Goal: Communication & Community: Answer question/provide support

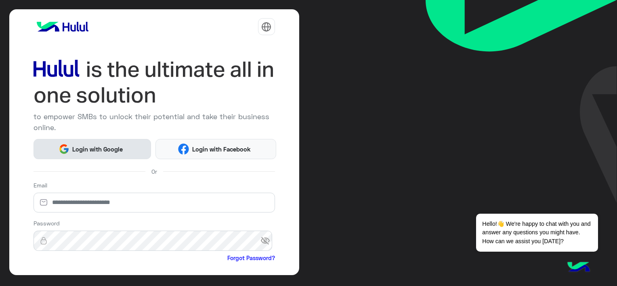
click at [99, 147] on span "Login with Google" at bounding box center [97, 148] width 57 height 9
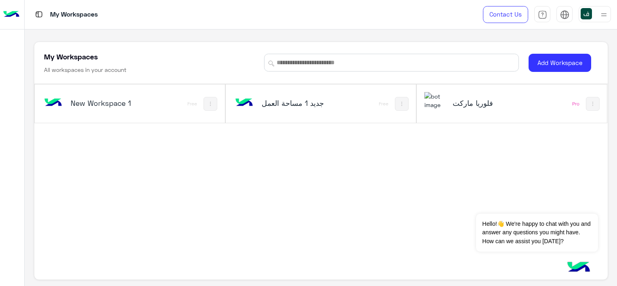
drag, startPoint x: 131, startPoint y: 107, endPoint x: 141, endPoint y: 169, distance: 62.6
click at [138, 169] on div "New Workspace 1 Free مساحة العمل‎ جديد 1 Free فلوريا ماركت Pro" at bounding box center [320, 177] width 573 height 186
click at [520, 93] on div "فلوريا ماركت" at bounding box center [476, 103] width 105 height 23
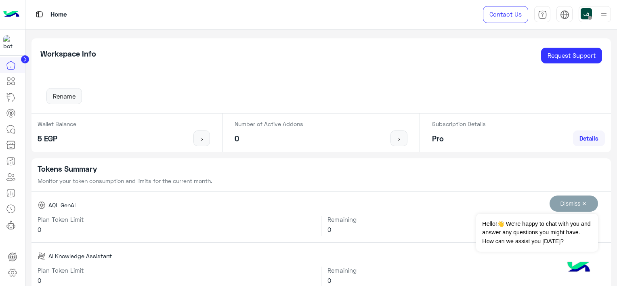
click at [570, 204] on button "Dismiss ✕" at bounding box center [573, 203] width 48 height 16
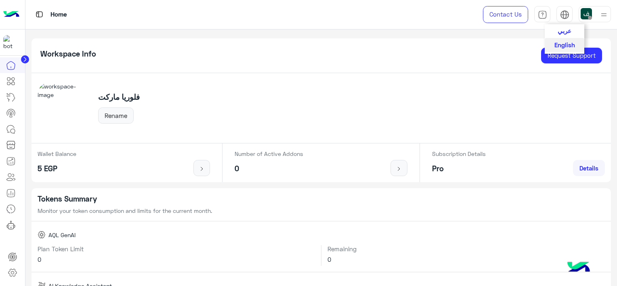
click at [565, 34] on span "عربي" at bounding box center [564, 30] width 14 height 7
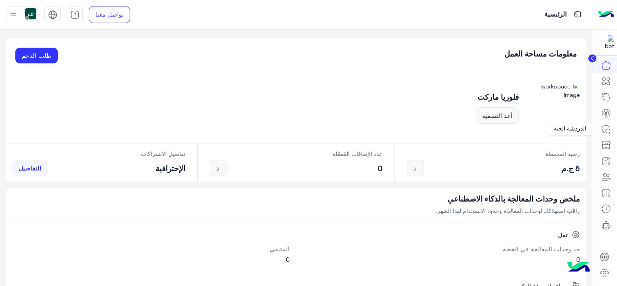
click at [603, 131] on icon at bounding box center [605, 128] width 7 height 7
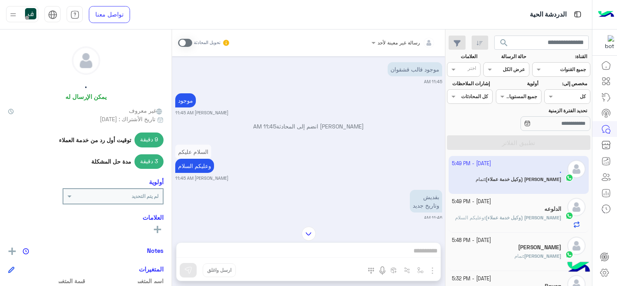
scroll to position [447, 0]
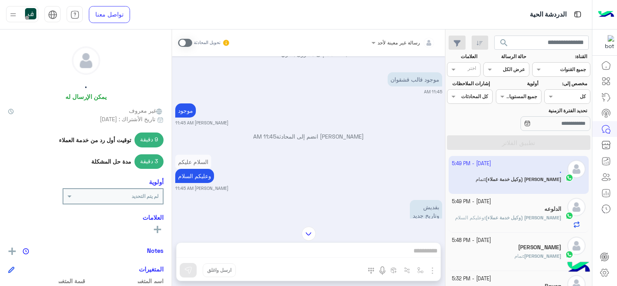
click at [498, 213] on div "الدلوعه" at bounding box center [507, 209] width 110 height 8
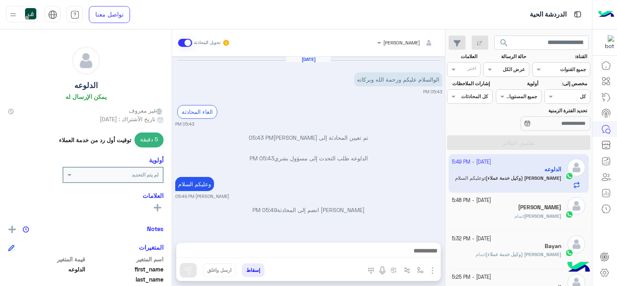
scroll to position [40, 0]
click at [511, 210] on div "[PERSON_NAME]" at bounding box center [507, 207] width 110 height 8
